Goal: Use online tool/utility: Use online tool/utility

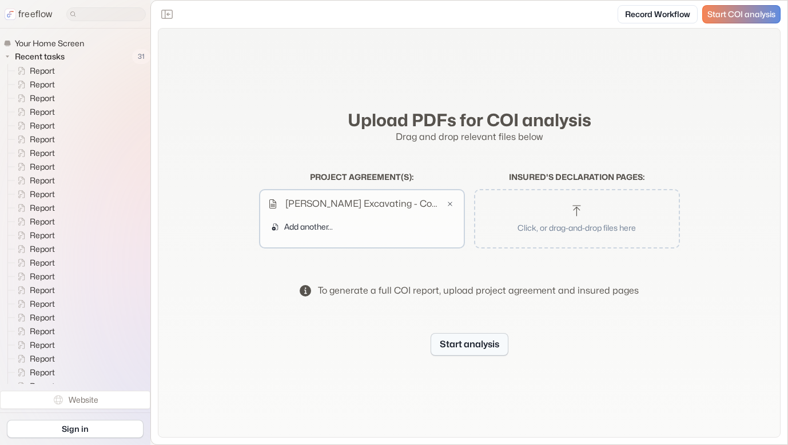
click at [463, 342] on button "Start analysis" at bounding box center [469, 344] width 78 height 23
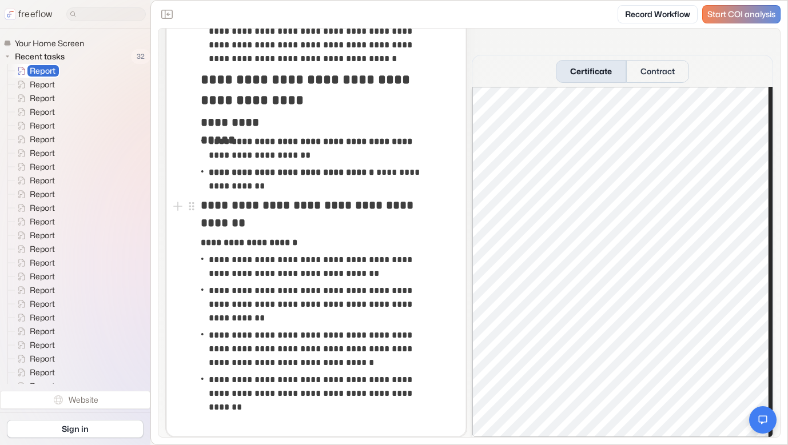
scroll to position [2216, 0]
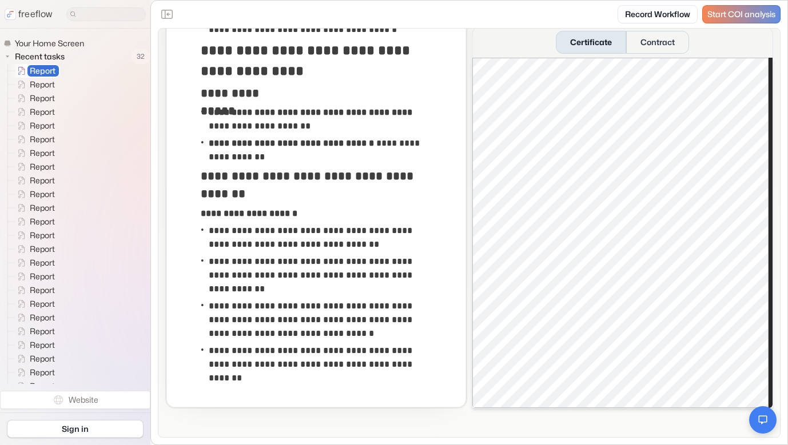
drag, startPoint x: 201, startPoint y: 122, endPoint x: 297, endPoint y: 401, distance: 295.1
copy div "**********"
